Goal: Transaction & Acquisition: Download file/media

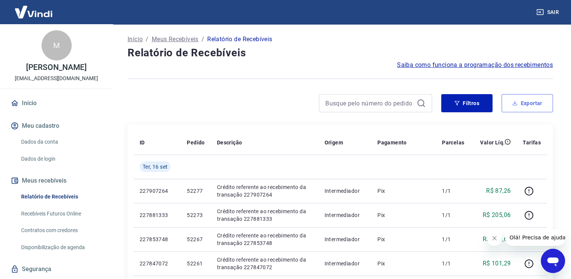
click at [513, 99] on button "Exportar" at bounding box center [527, 103] width 51 height 18
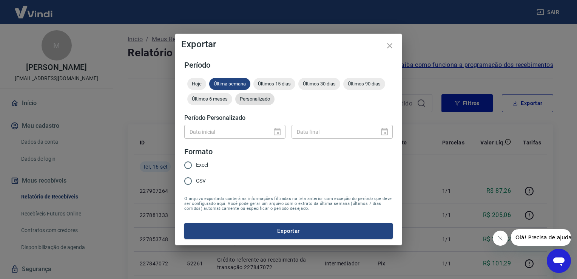
click at [258, 100] on span "Personalizado" at bounding box center [254, 99] width 39 height 6
click at [281, 130] on icon "Choose date" at bounding box center [277, 131] width 9 height 9
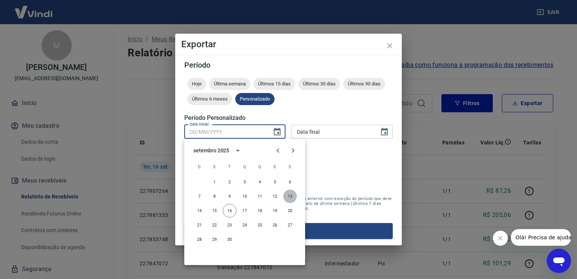
click at [290, 196] on button "13" at bounding box center [290, 196] width 14 height 14
type input "13/09/2025"
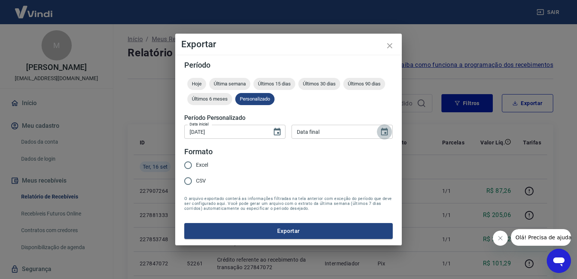
click at [384, 131] on icon "Choose date" at bounding box center [384, 131] width 9 height 9
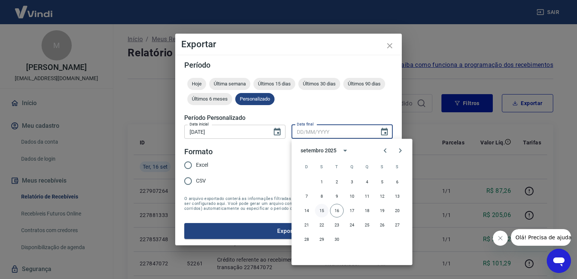
click at [322, 208] on button "15" at bounding box center [322, 211] width 14 height 14
type input "15/09/2025"
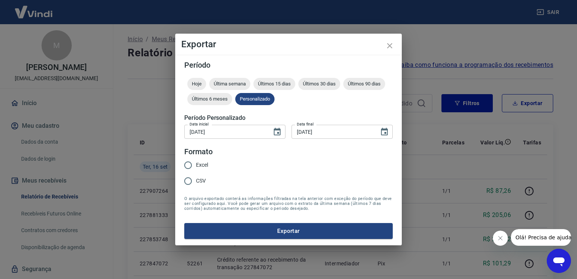
click at [199, 166] on span "Excel" at bounding box center [202, 165] width 12 height 8
click at [196, 166] on input "Excel" at bounding box center [188, 165] width 16 height 16
radio input "true"
click at [288, 235] on button "Exportar" at bounding box center [288, 231] width 208 height 16
